Goal: Task Accomplishment & Management: Manage account settings

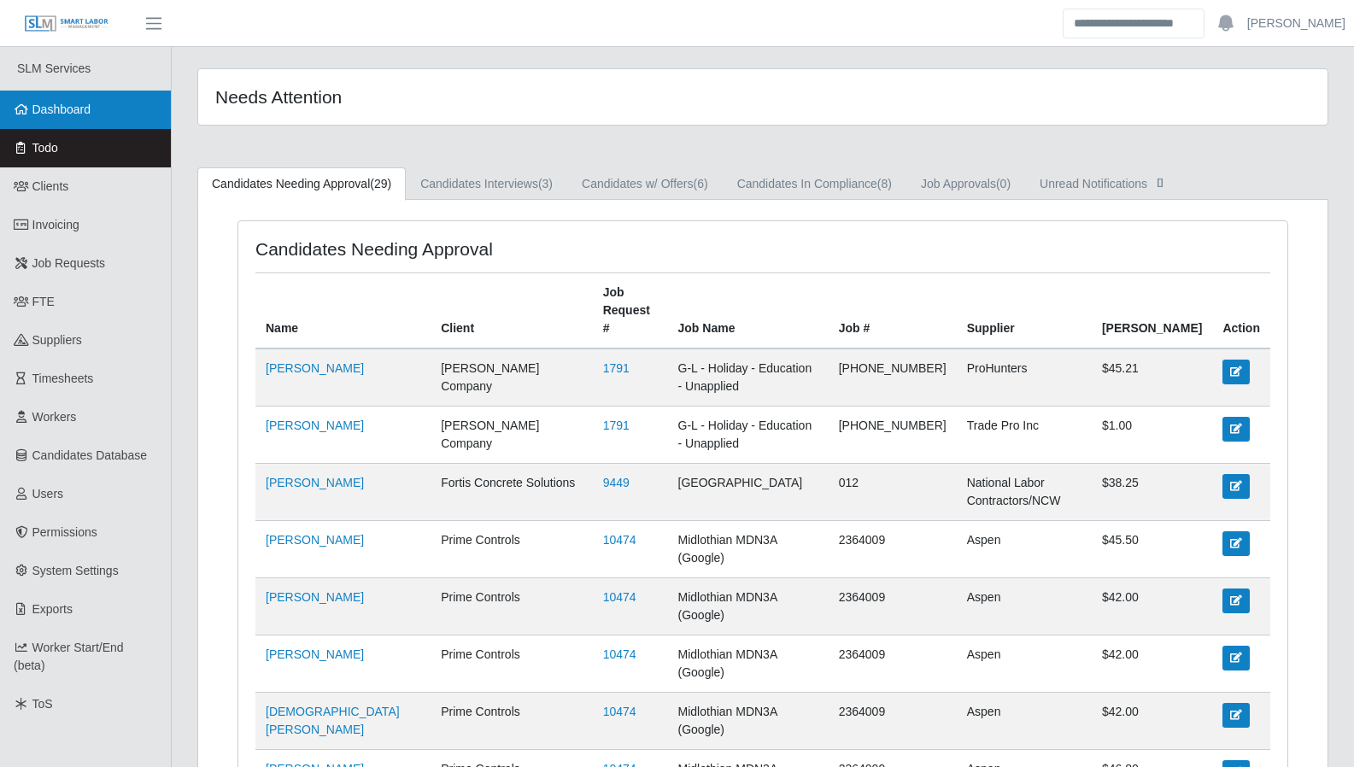
click at [68, 93] on link "Dashboard" at bounding box center [85, 110] width 171 height 38
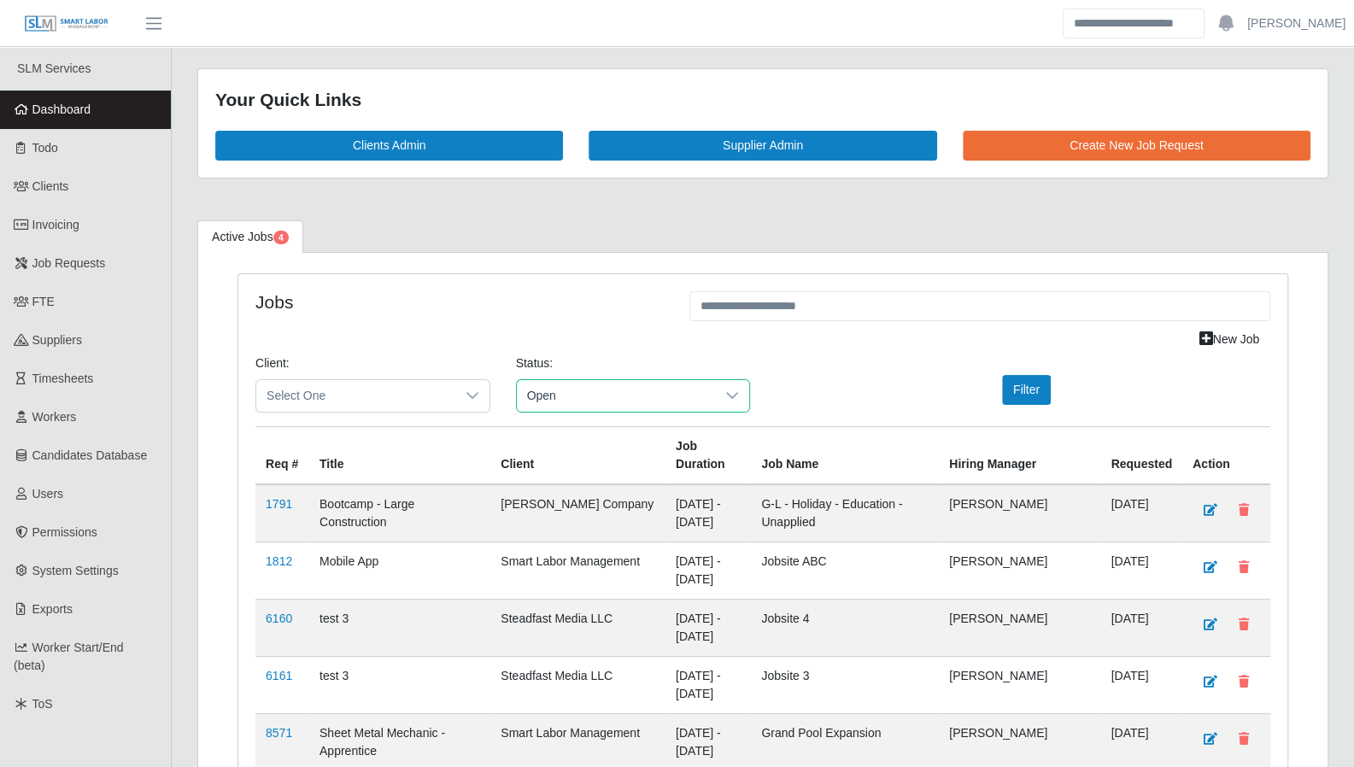
click at [690, 396] on span "Open" at bounding box center [616, 396] width 199 height 32
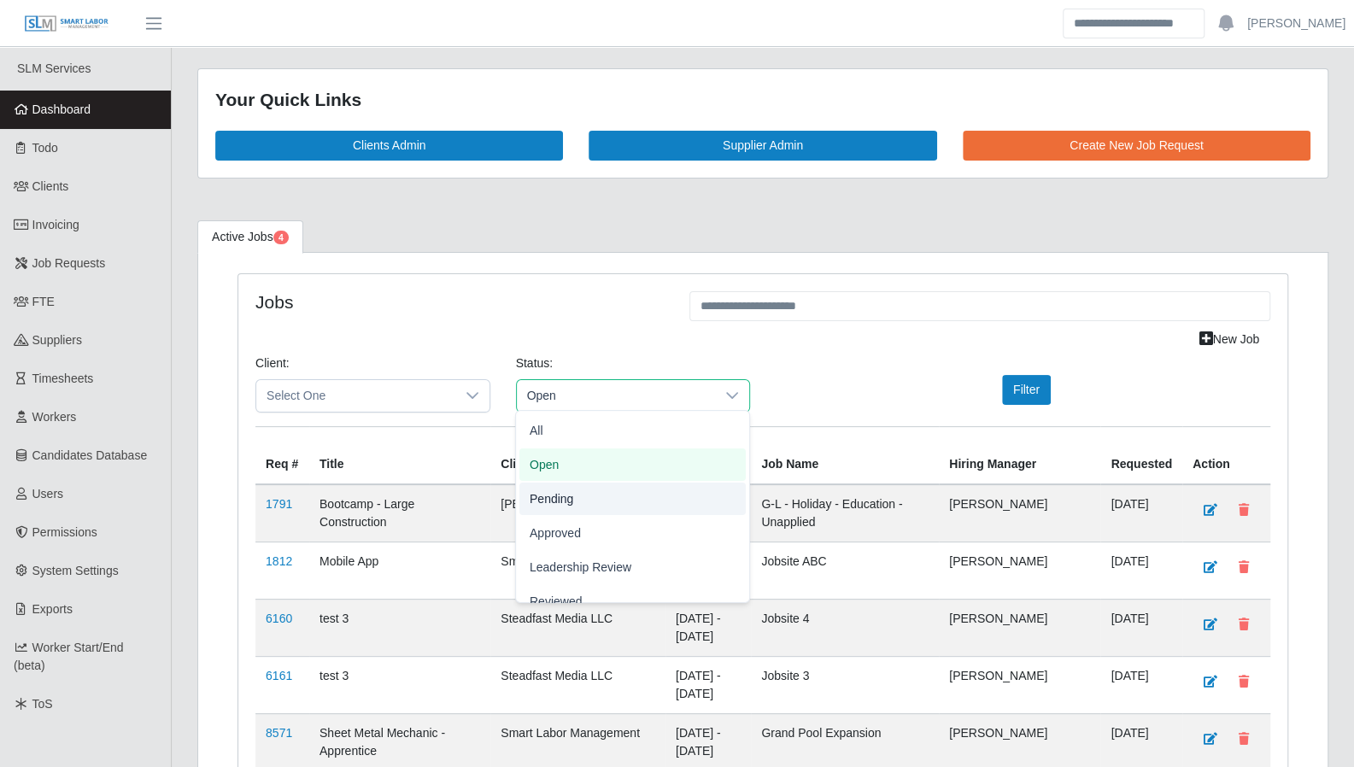
click at [655, 498] on li "Pending" at bounding box center [632, 499] width 226 height 32
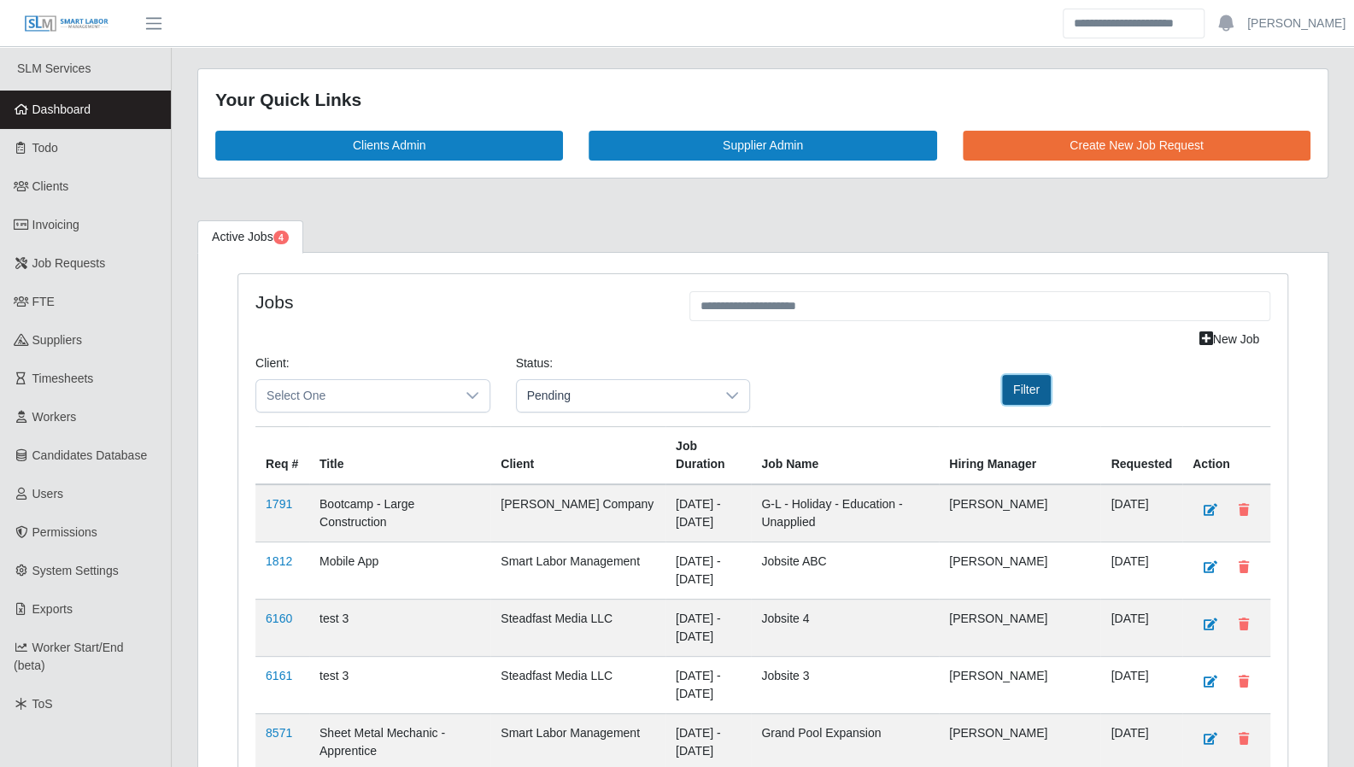
click at [1043, 390] on button "Filter" at bounding box center [1026, 390] width 49 height 30
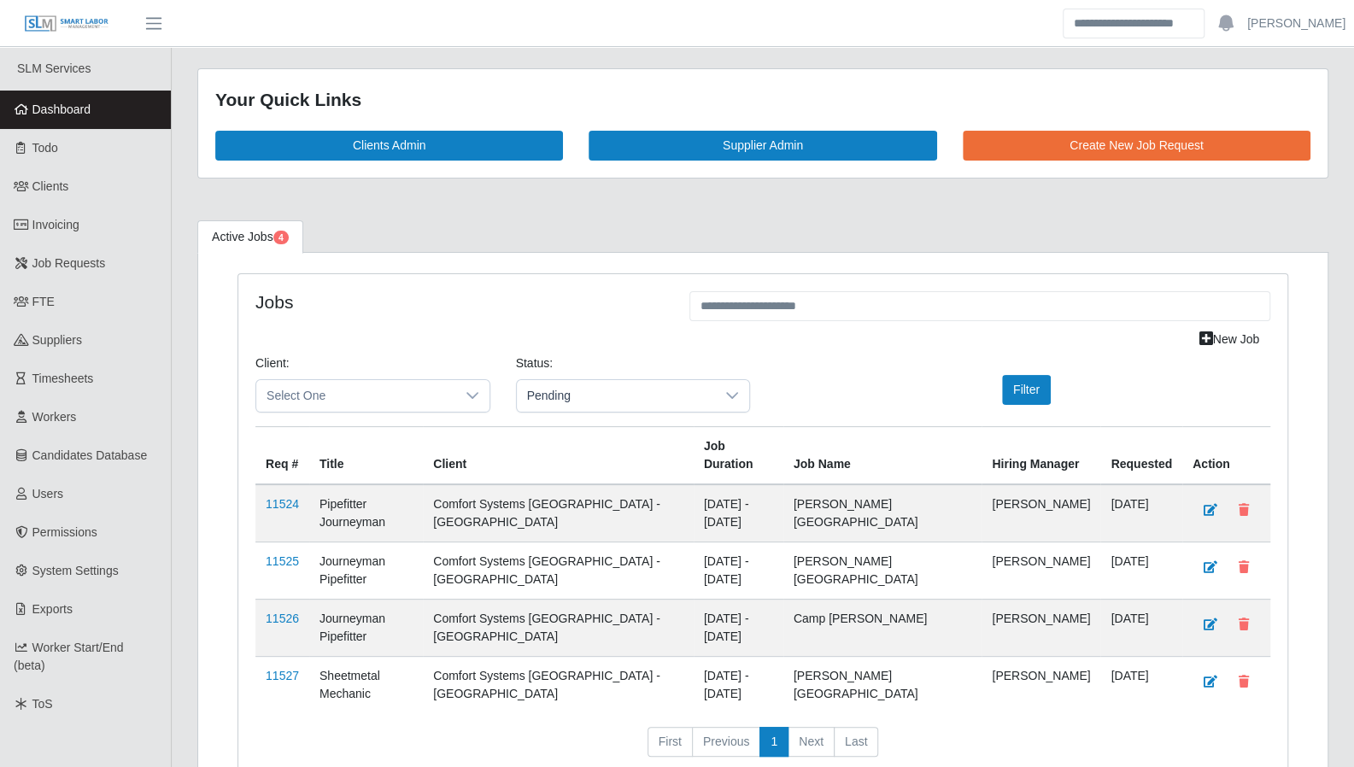
click at [48, 120] on link "Dashboard" at bounding box center [85, 110] width 171 height 38
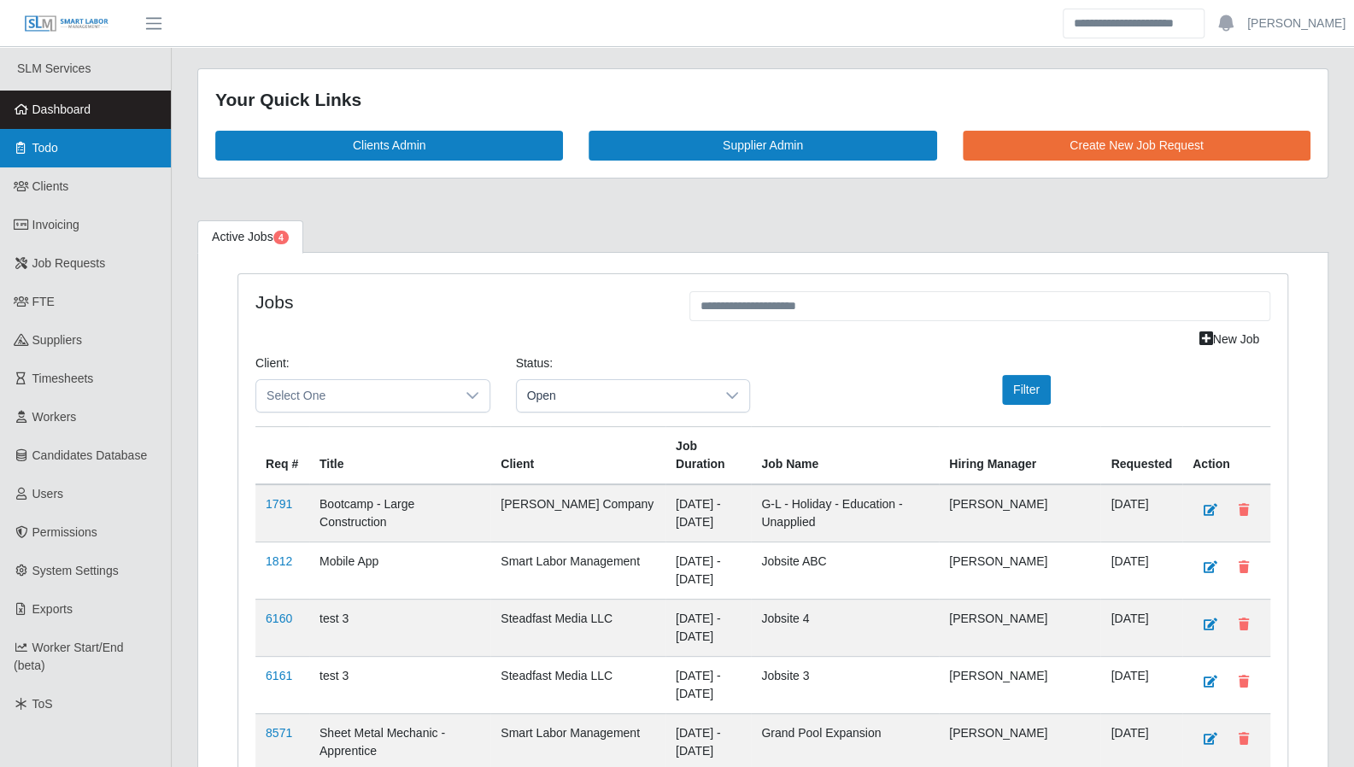
click at [57, 151] on span "Todo" at bounding box center [45, 148] width 26 height 14
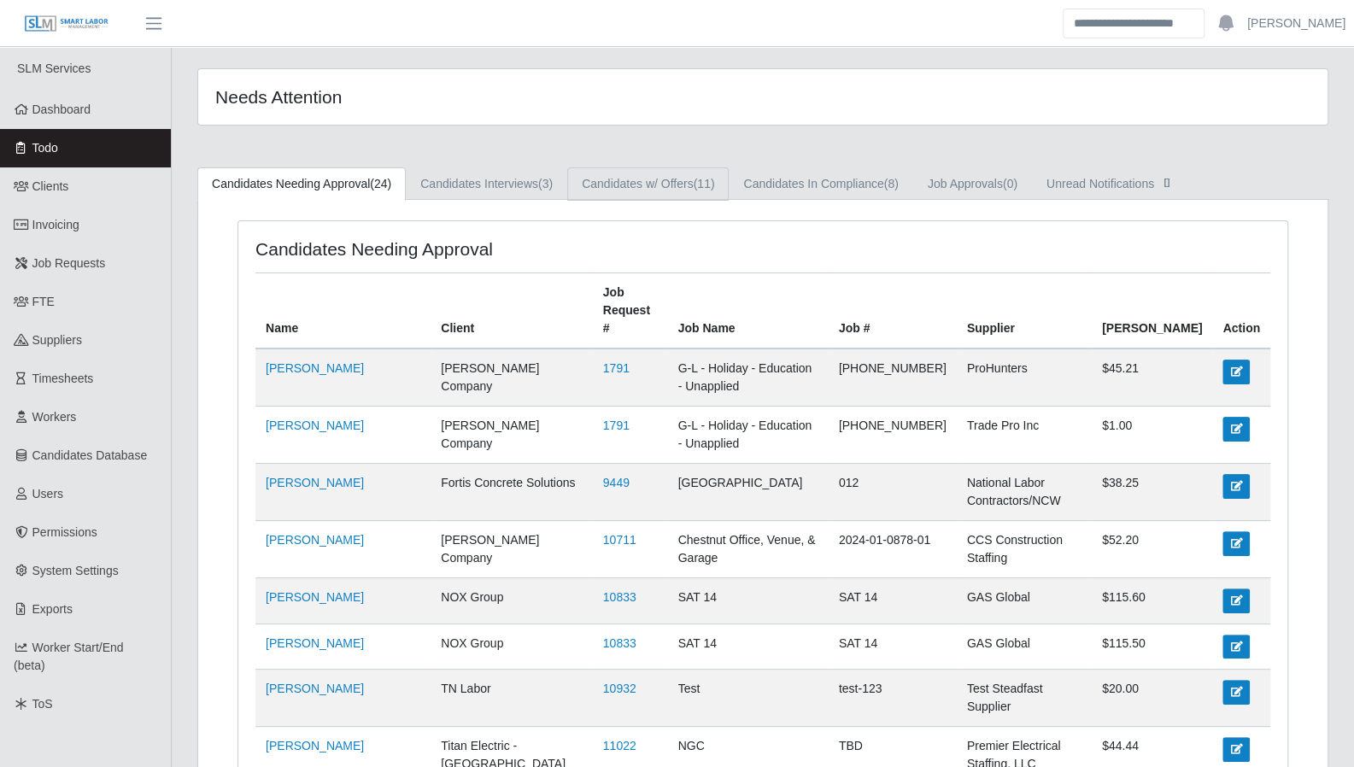
click at [622, 175] on link "Candidates w/ Offers (11)" at bounding box center [647, 183] width 161 height 33
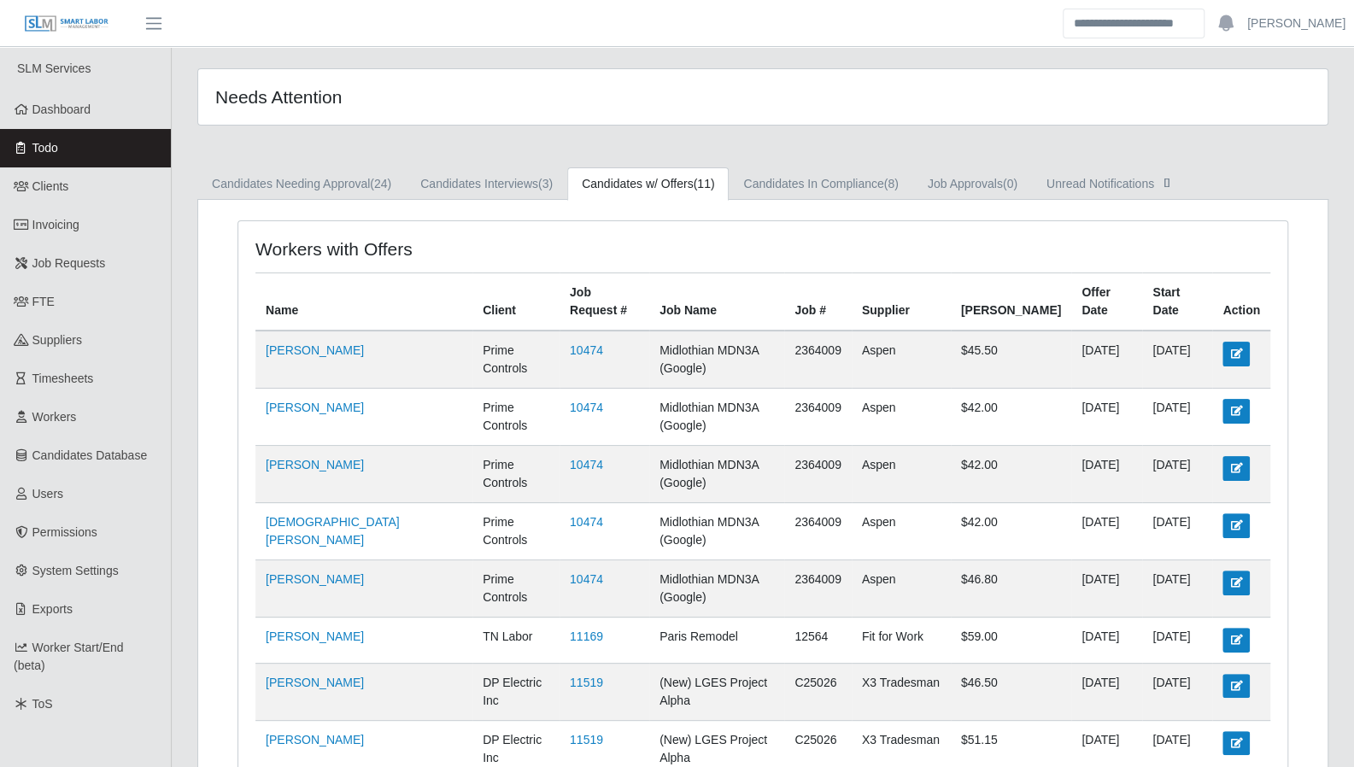
scroll to position [188, 0]
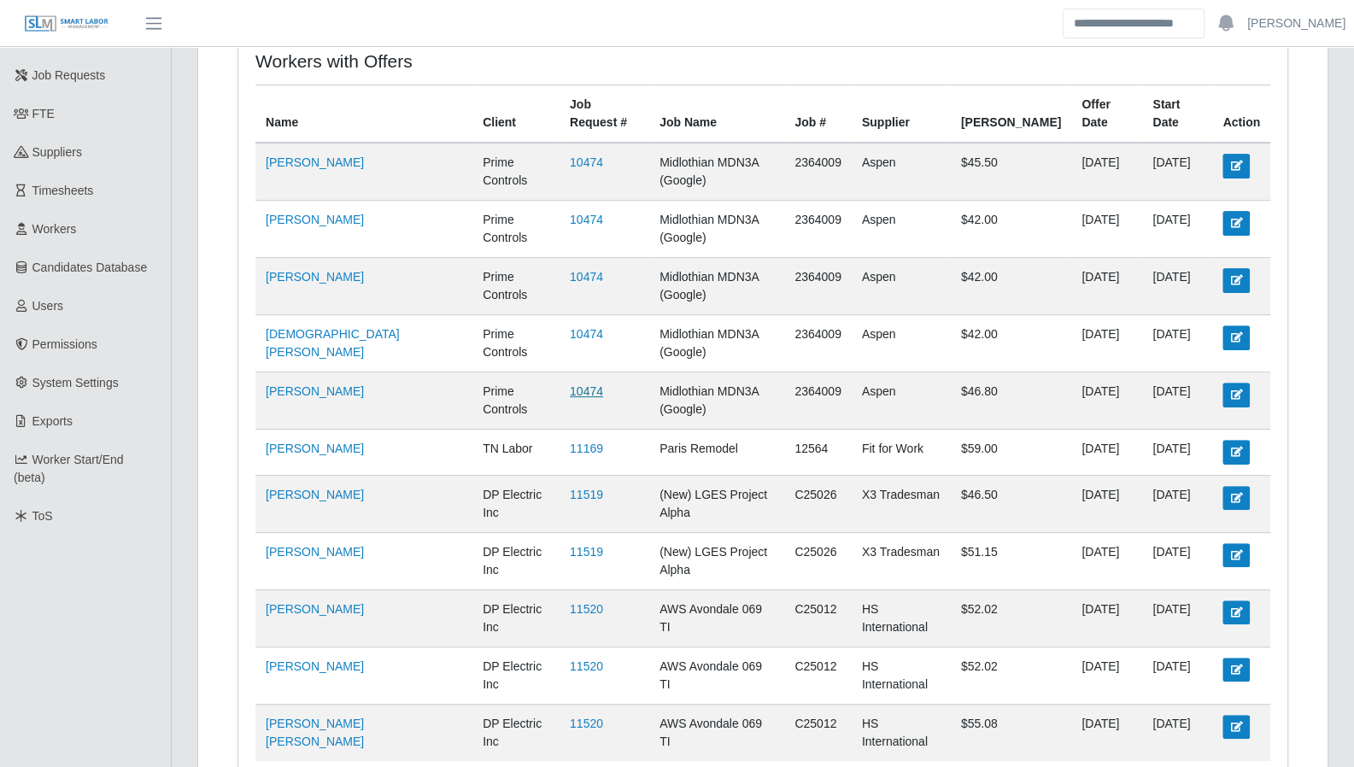
click at [570, 384] on link "10474" at bounding box center [586, 391] width 33 height 14
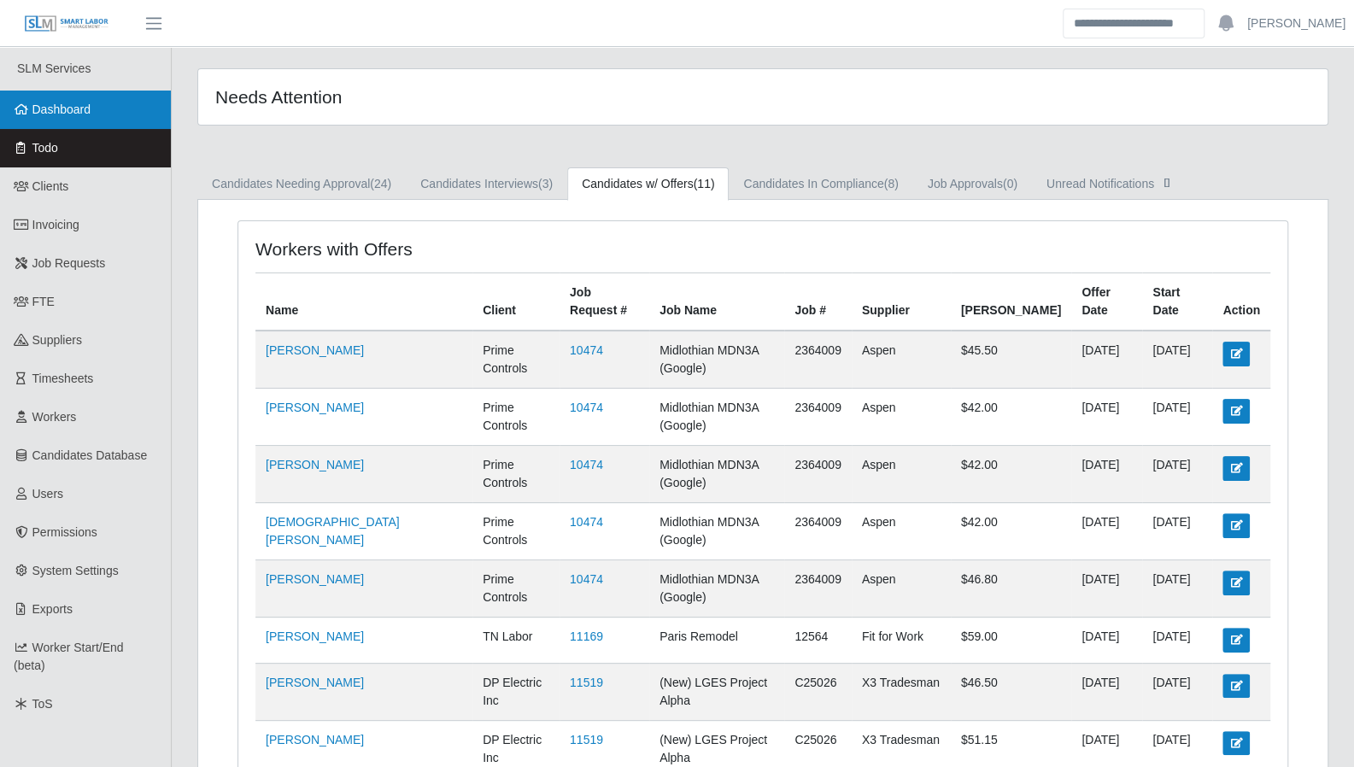
click at [63, 116] on span "Dashboard" at bounding box center [61, 109] width 59 height 14
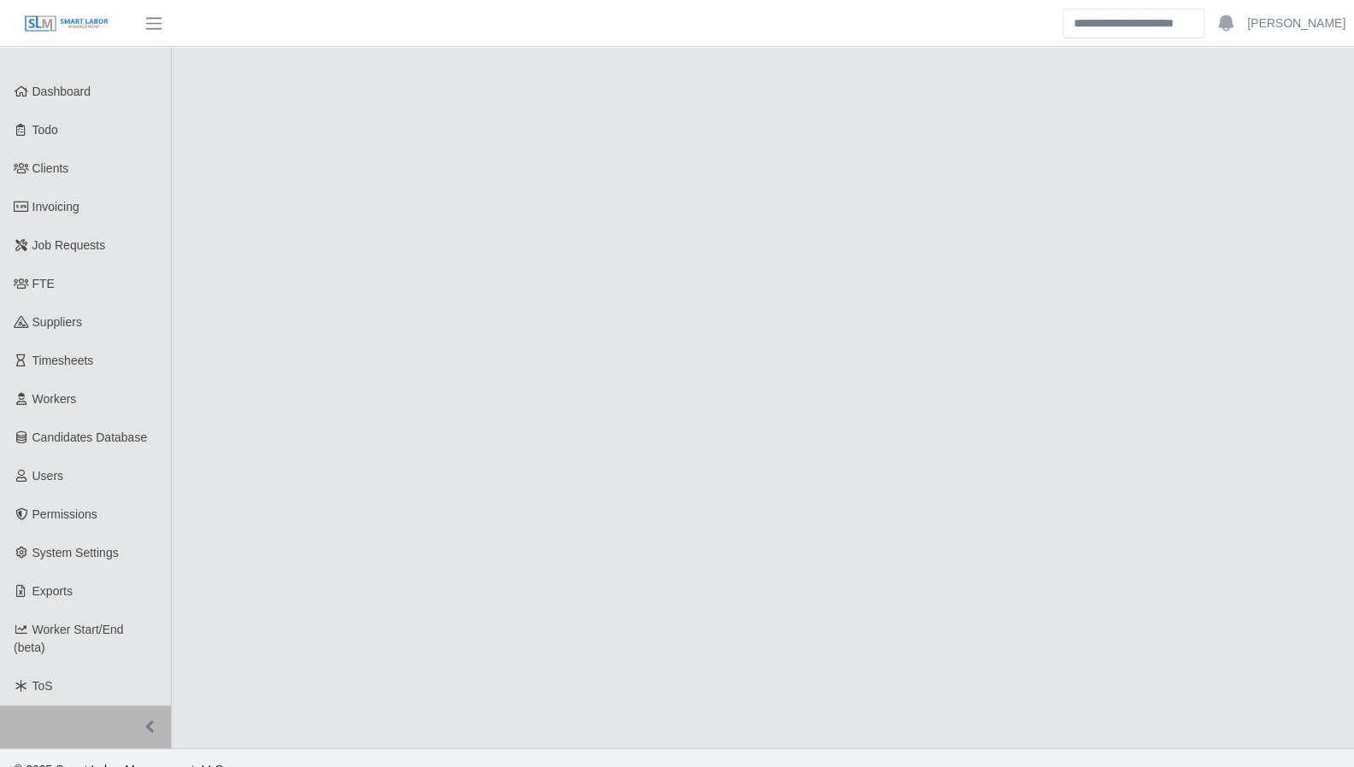
select select "****"
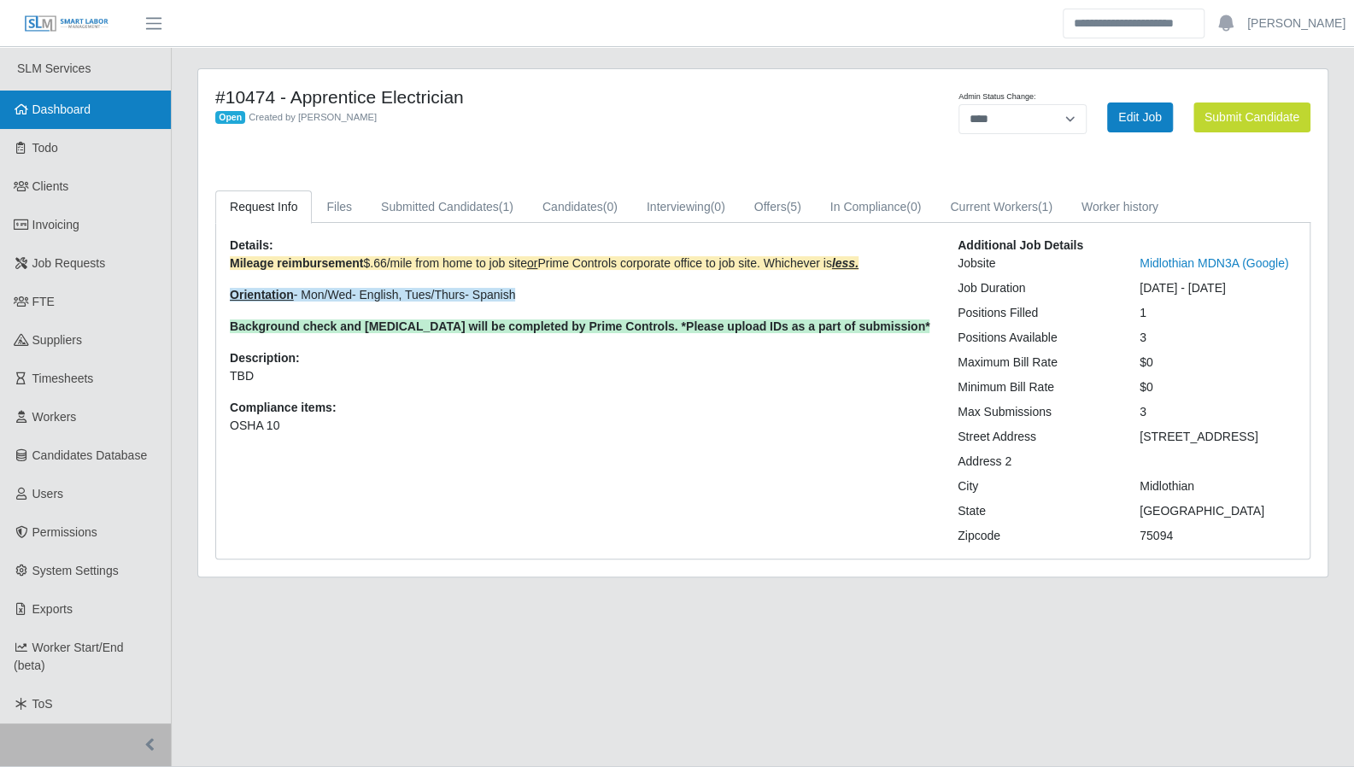
click at [77, 107] on span "Dashboard" at bounding box center [61, 109] width 59 height 14
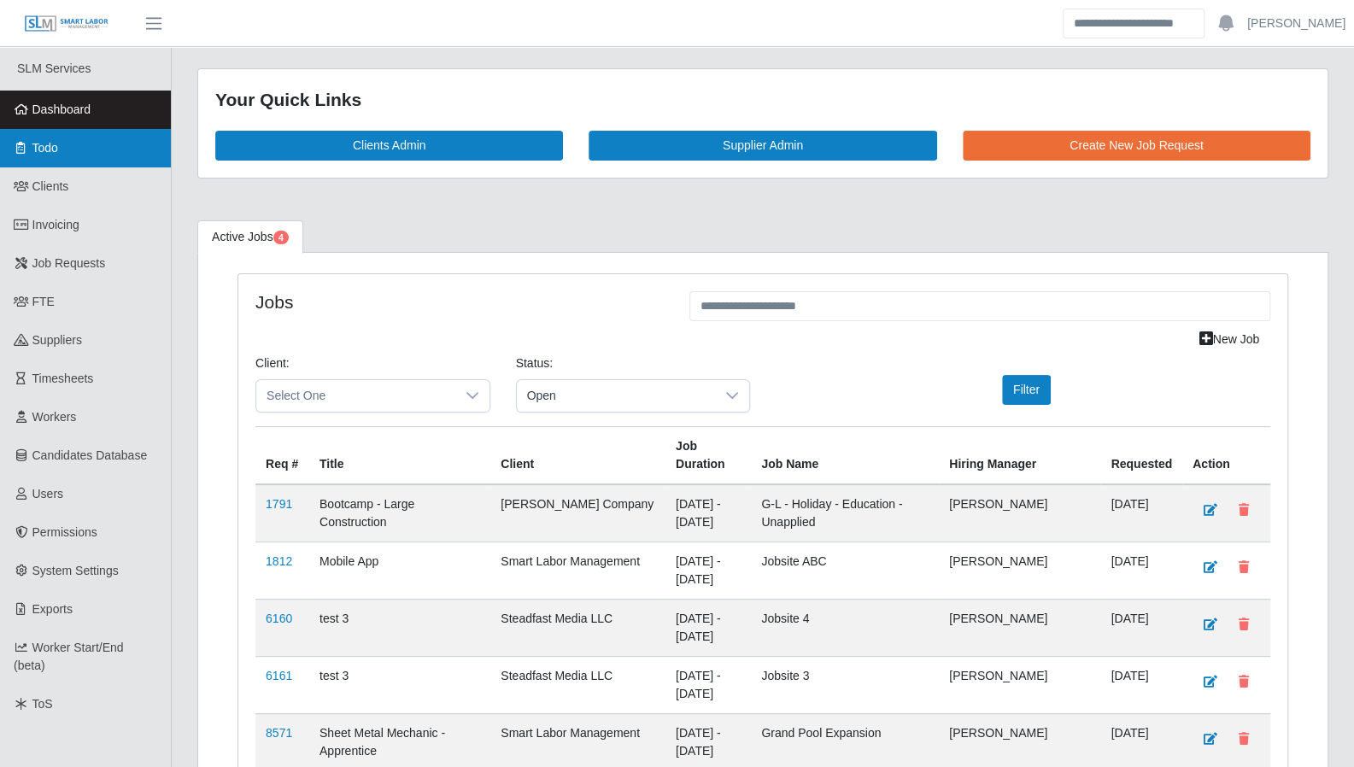
click at [68, 166] on link "Todo" at bounding box center [85, 148] width 171 height 38
click at [56, 146] on span "Todo" at bounding box center [45, 148] width 26 height 14
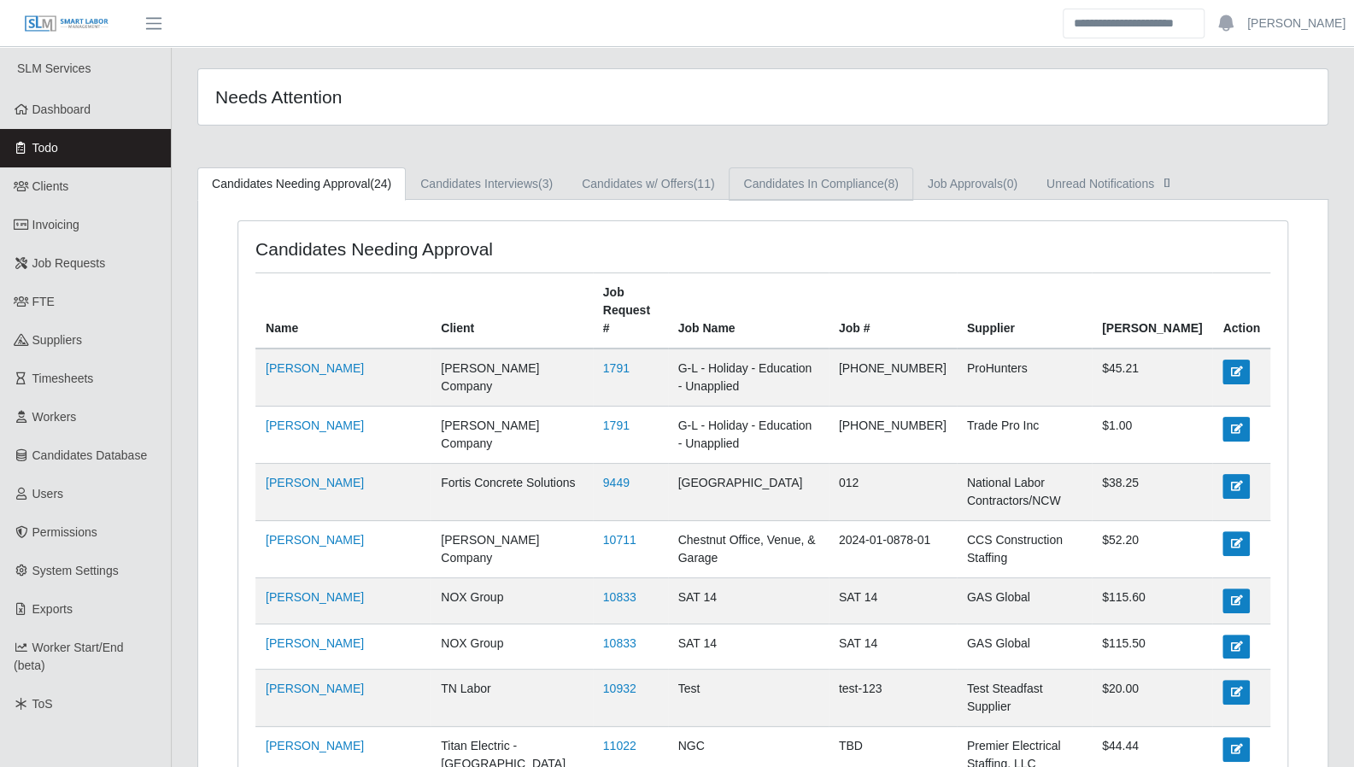
click at [836, 180] on link "Candidates In Compliance (8)" at bounding box center [821, 183] width 184 height 33
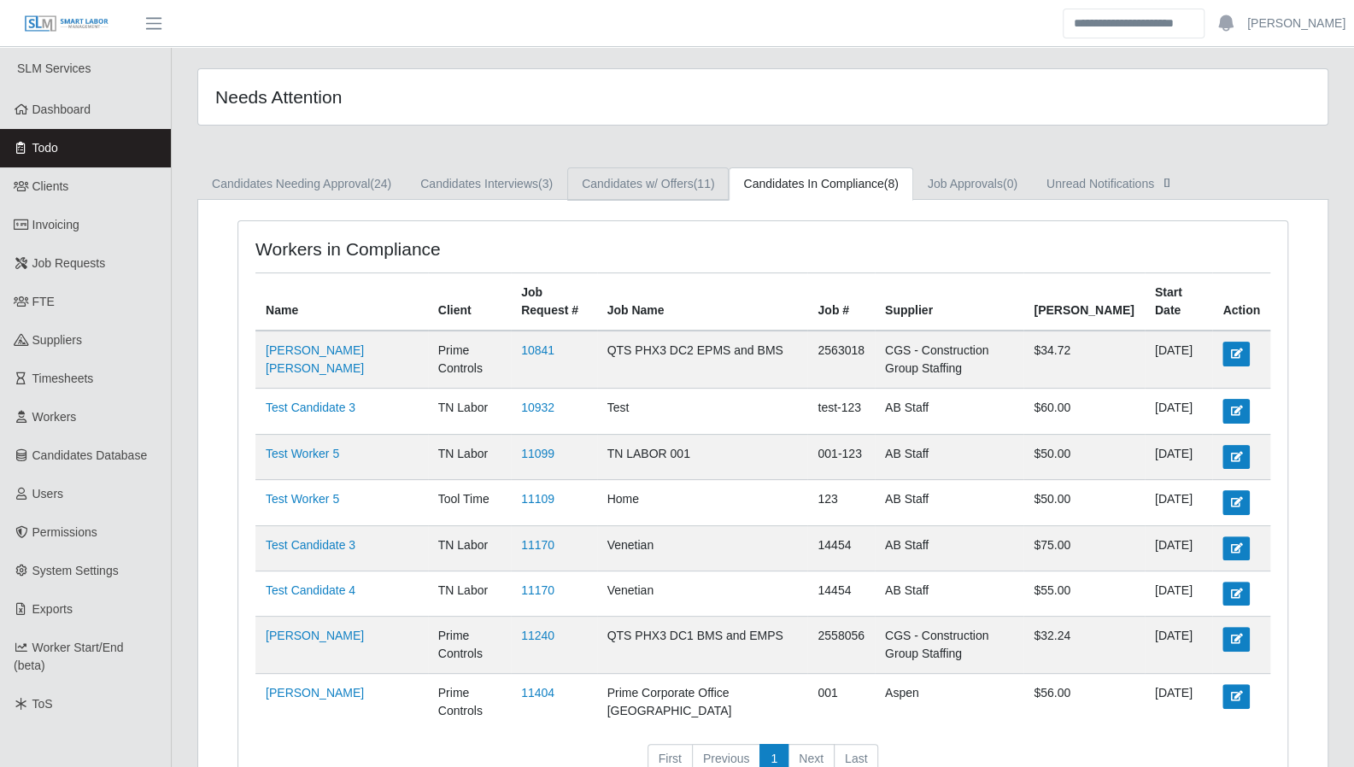
click at [661, 184] on link "Candidates w/ Offers (11)" at bounding box center [647, 183] width 161 height 33
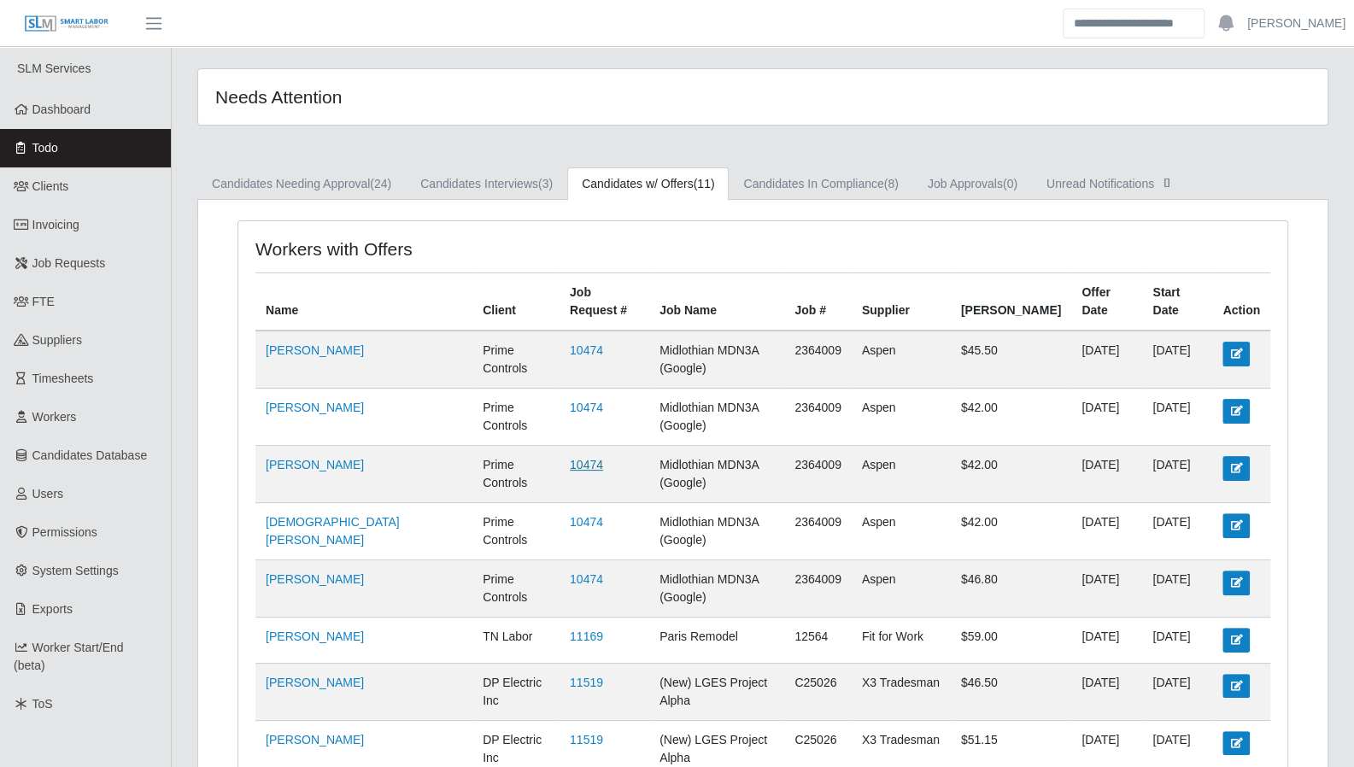
click at [570, 458] on link "10474" at bounding box center [586, 465] width 33 height 14
click at [89, 127] on link "Dashboard" at bounding box center [85, 110] width 171 height 38
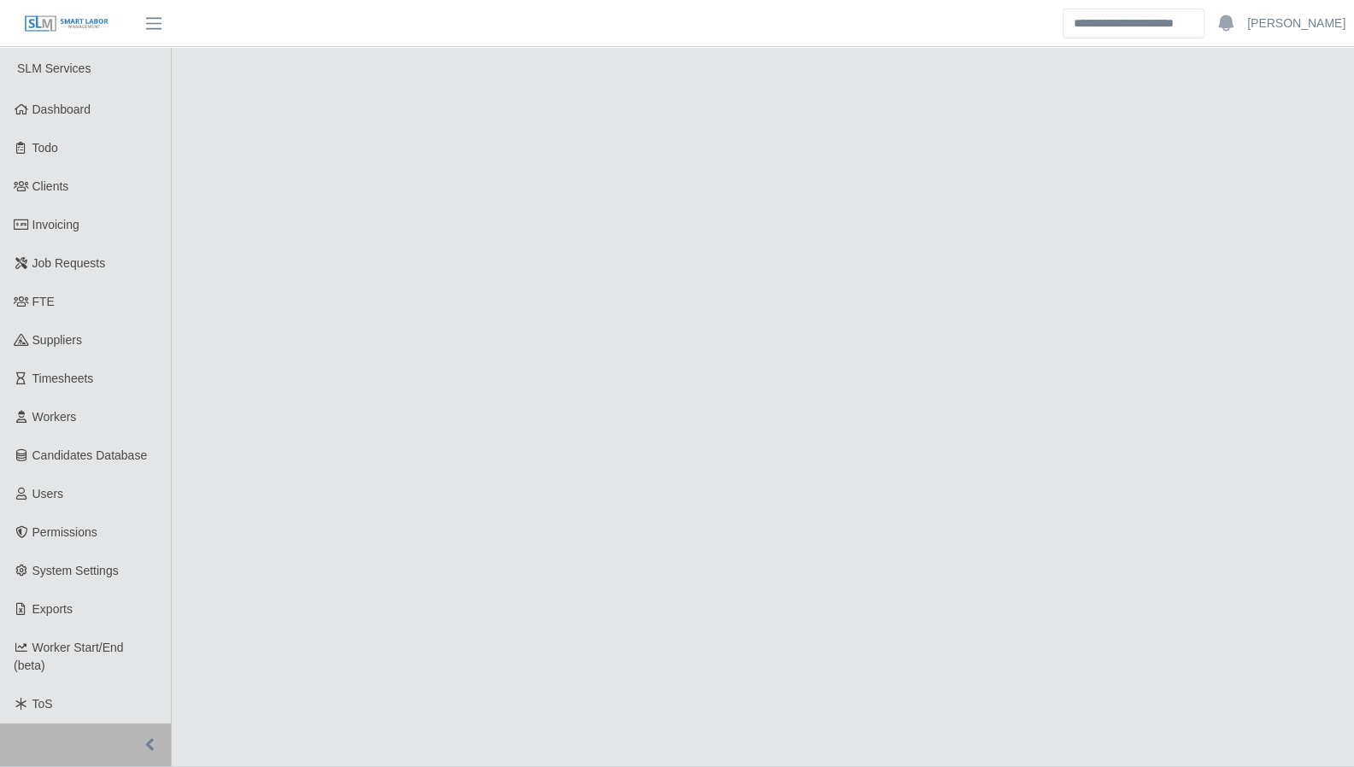
select select "****"
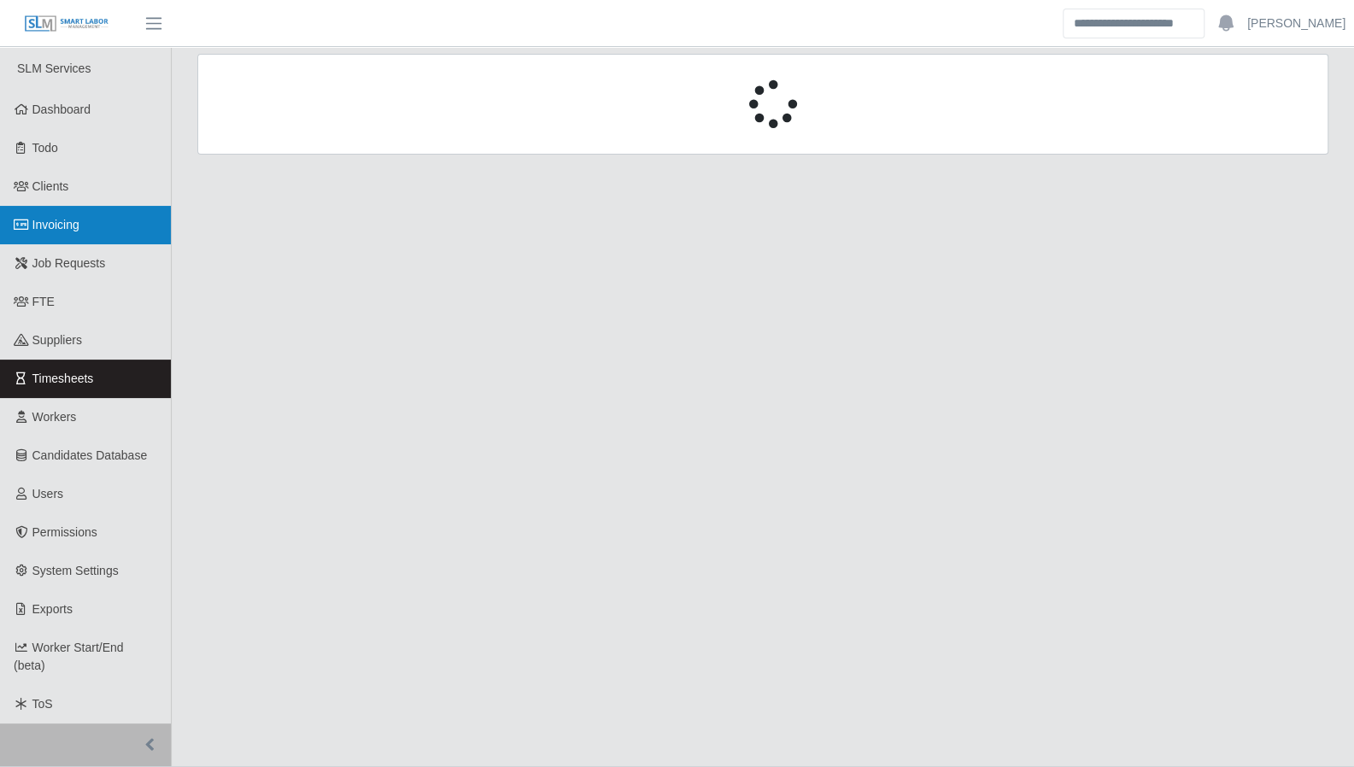
click at [77, 235] on link "Invoicing" at bounding box center [85, 225] width 171 height 38
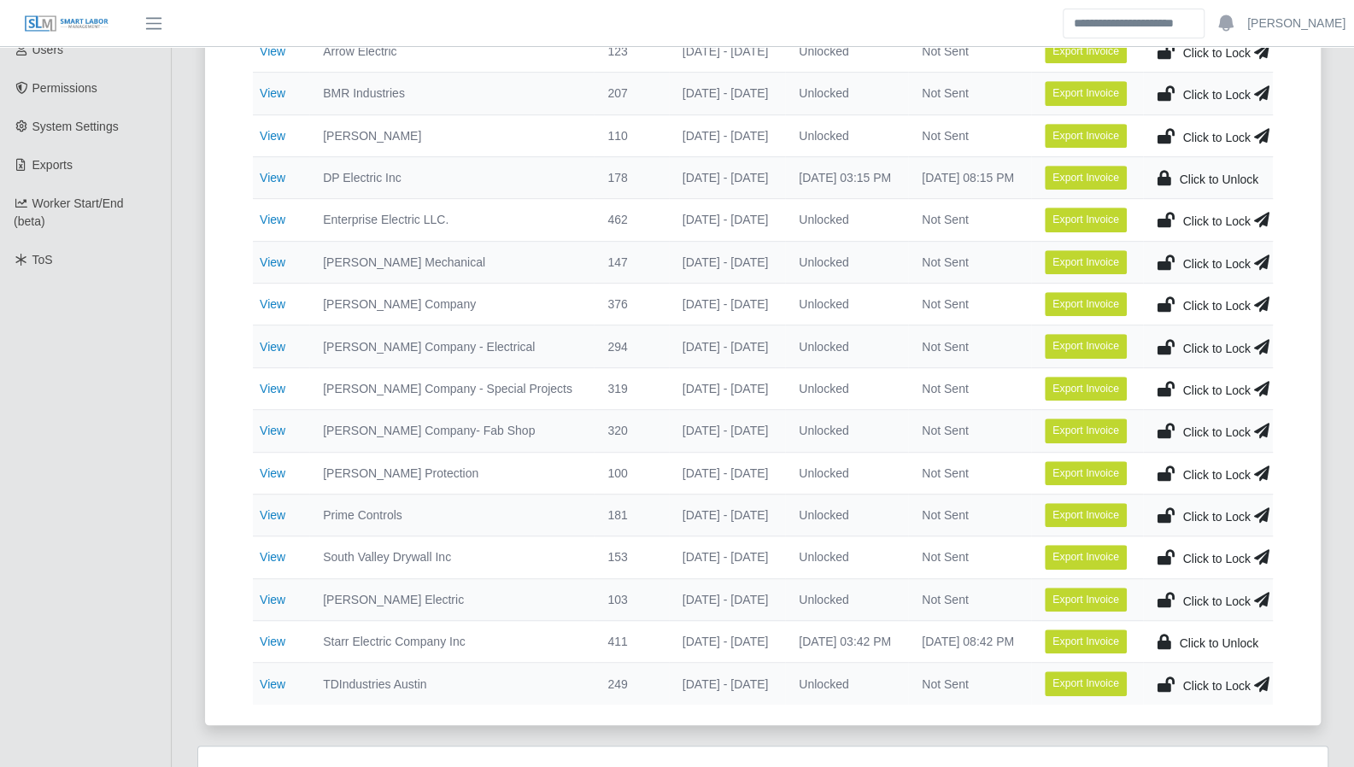
scroll to position [445, 0]
click at [594, 199] on td "462" at bounding box center [631, 219] width 74 height 42
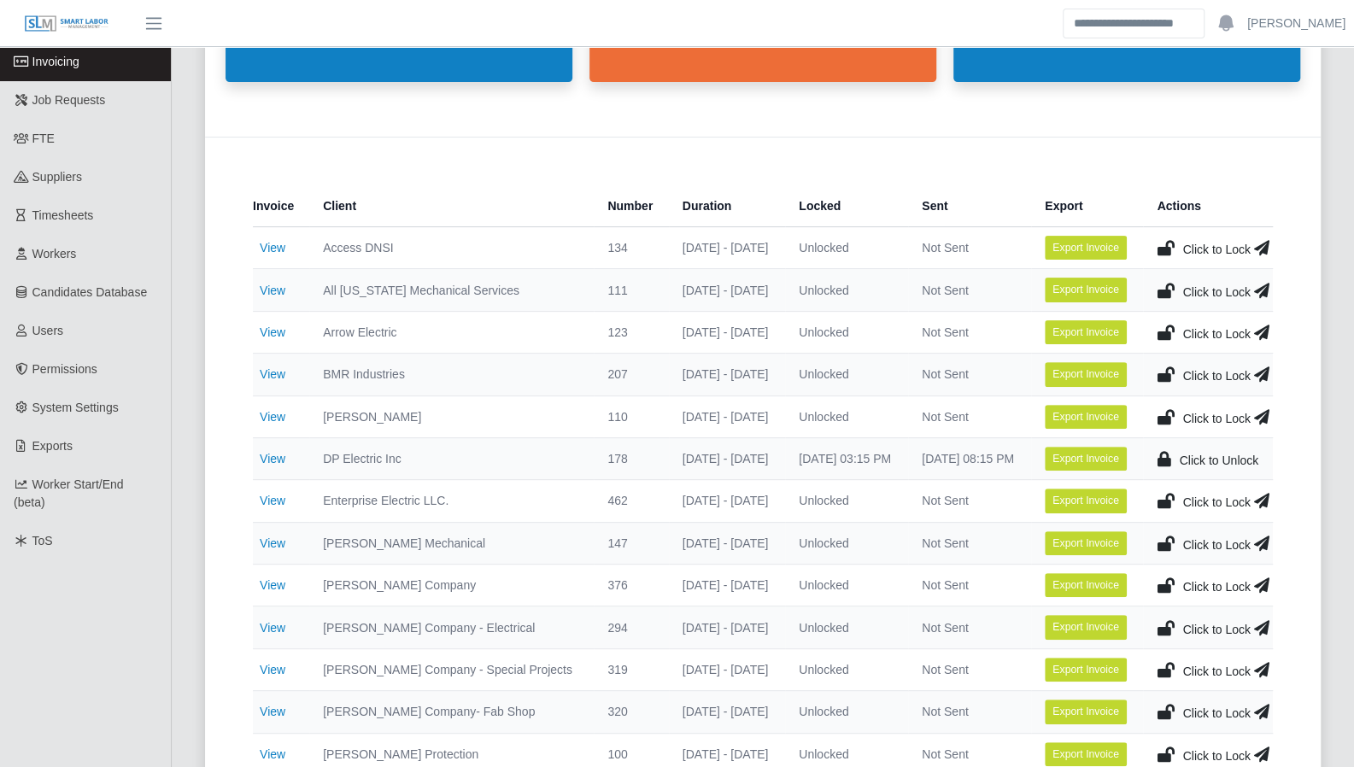
scroll to position [162, 0]
click at [1301, 190] on div "Invoice Client Number Duration Locked Sent Export Actions View Access DNSI 134 …" at bounding box center [762, 573] width 1115 height 870
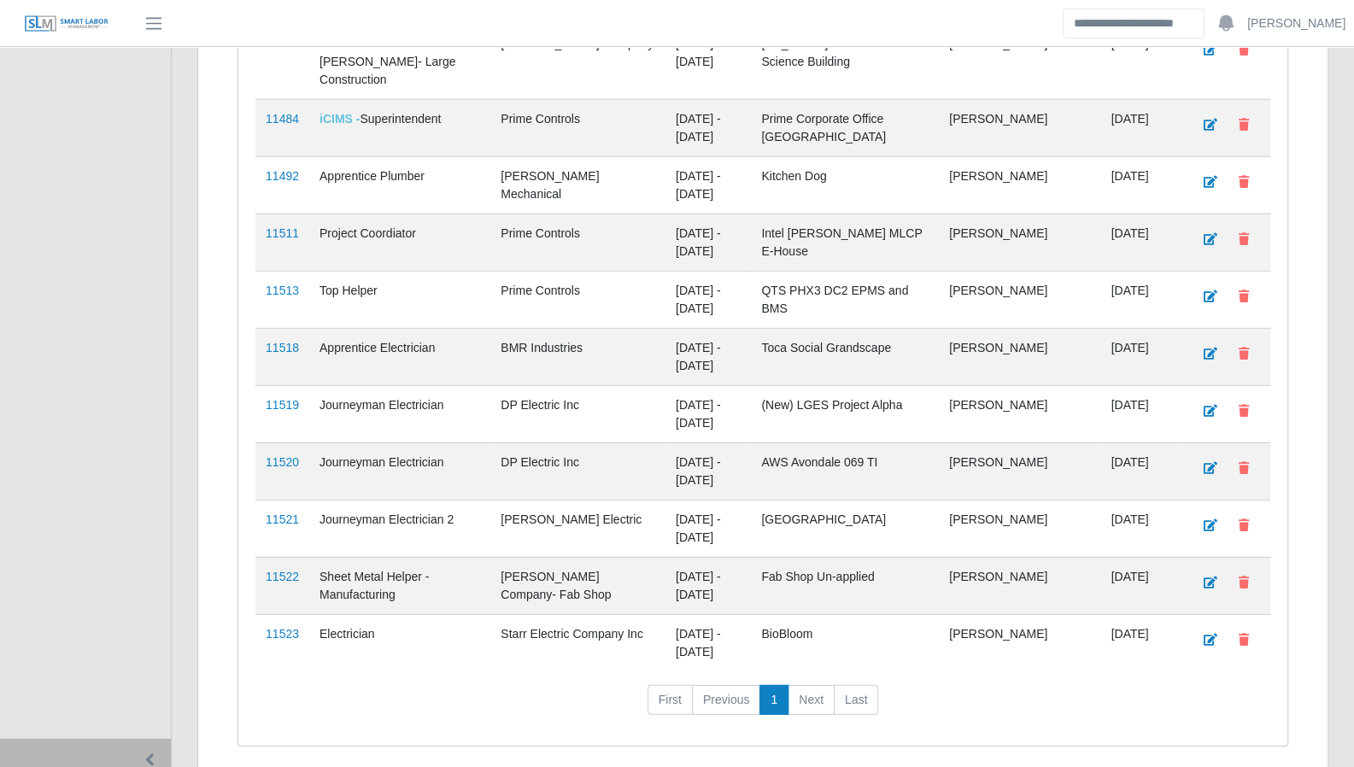
scroll to position [2808, 0]
